Goal: Find specific page/section: Find specific page/section

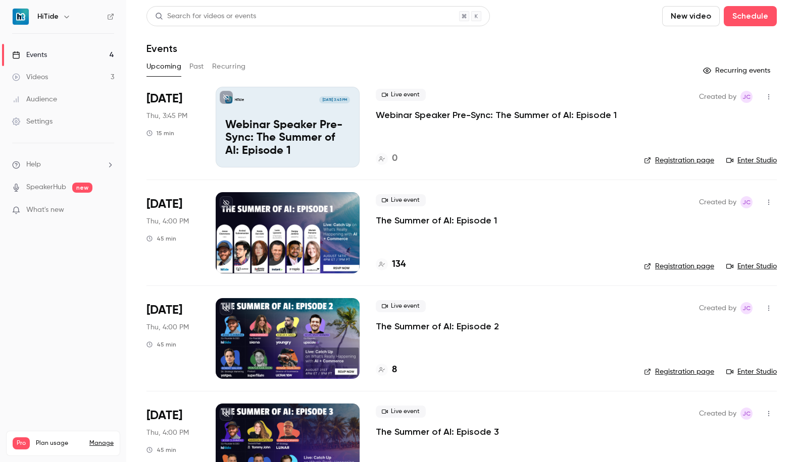
scroll to position [40, 0]
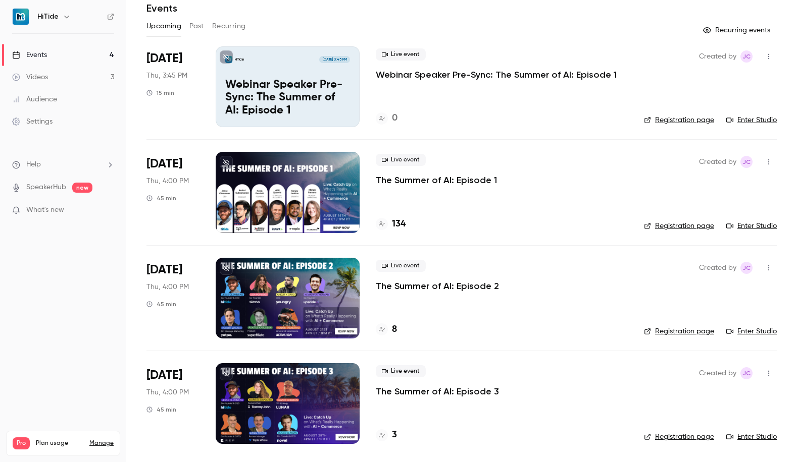
click at [740, 229] on link "Enter Studio" at bounding box center [751, 226] width 50 height 10
click at [755, 224] on link "Enter Studio" at bounding box center [751, 226] width 50 height 10
click at [736, 119] on link "Enter Studio" at bounding box center [751, 120] width 50 height 10
click at [758, 122] on link "Enter Studio" at bounding box center [751, 120] width 50 height 10
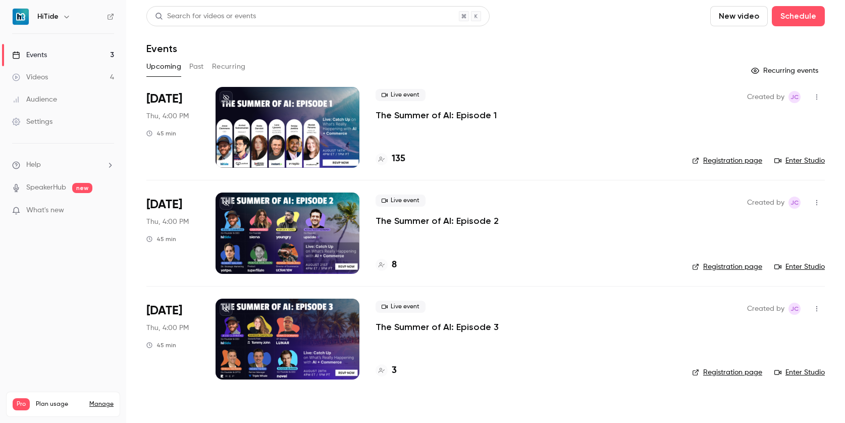
click at [806, 160] on link "Enter Studio" at bounding box center [799, 160] width 50 height 10
